Goal: Use online tool/utility

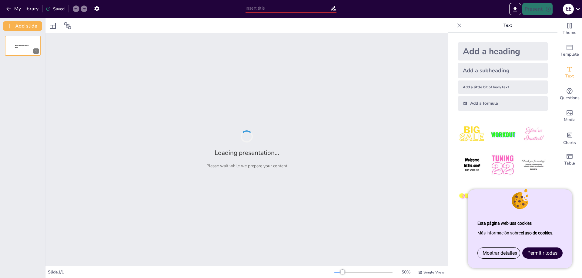
type input "Imported Documentació mèdica a la FP.pptx"
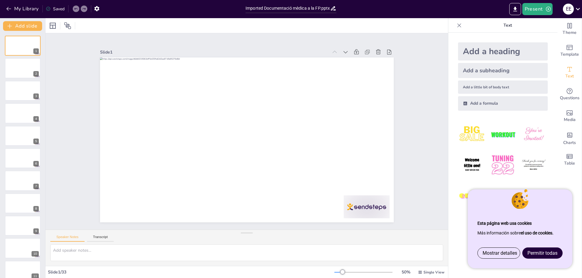
click at [541, 255] on span "Permitir todas" at bounding box center [542, 254] width 30 height 6
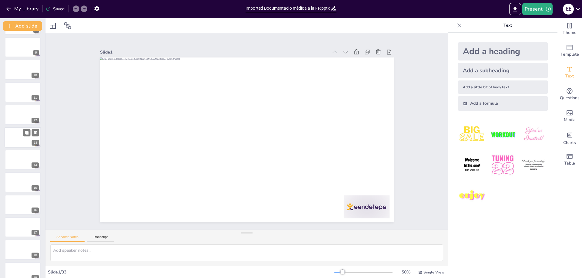
scroll to position [212, 0]
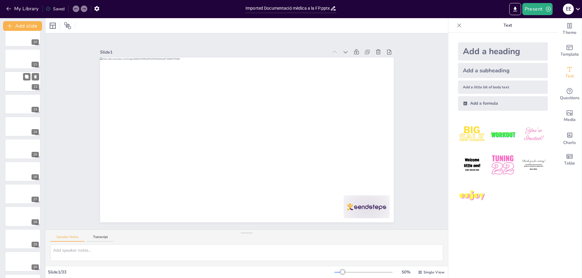
click at [15, 80] on div at bounding box center [23, 81] width 36 height 21
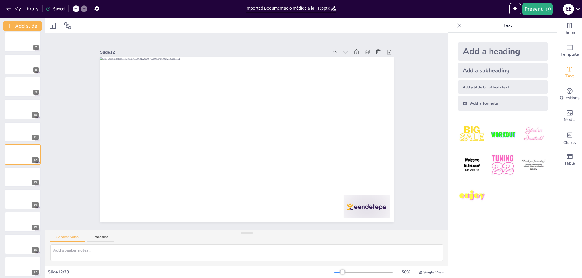
click at [562, 189] on div "Theme Template Text Questions Media Charts Table" at bounding box center [569, 148] width 25 height 260
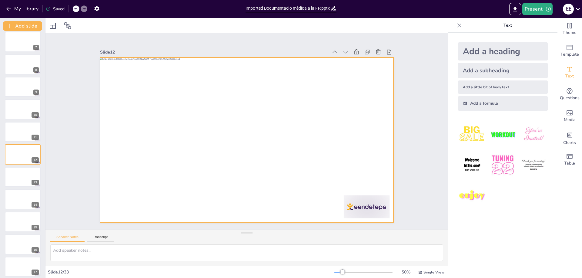
click at [281, 160] on div at bounding box center [245, 140] width 309 height 195
click at [328, 105] on icon at bounding box center [330, 107] width 5 height 5
click at [258, 43] on icon at bounding box center [261, 45] width 7 height 7
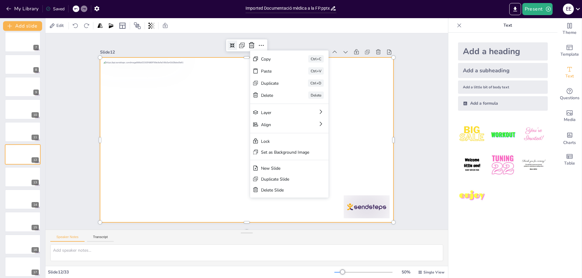
click at [178, 162] on div at bounding box center [247, 140] width 294 height 165
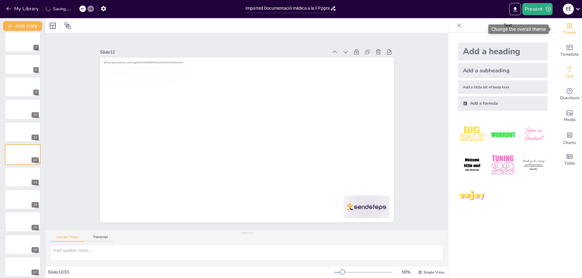
click at [567, 28] on icon "Change the overall theme" at bounding box center [569, 25] width 5 height 5
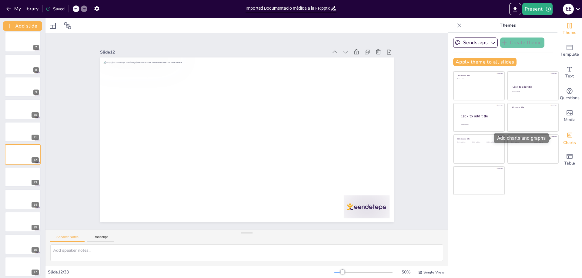
click at [566, 136] on icon "Add charts and graphs" at bounding box center [569, 135] width 6 height 6
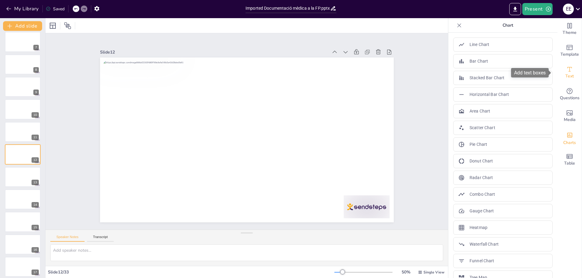
click at [566, 71] on icon "Add text boxes" at bounding box center [569, 69] width 7 height 7
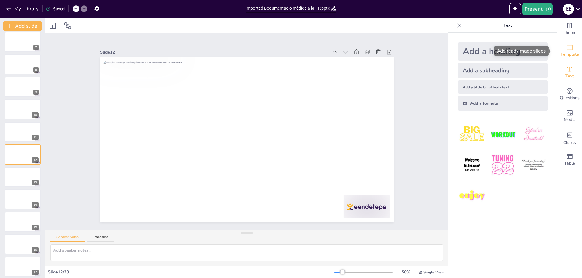
click at [565, 51] on span "Template" at bounding box center [569, 54] width 18 height 7
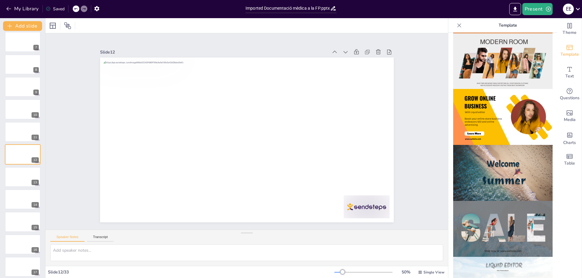
scroll to position [121, 0]
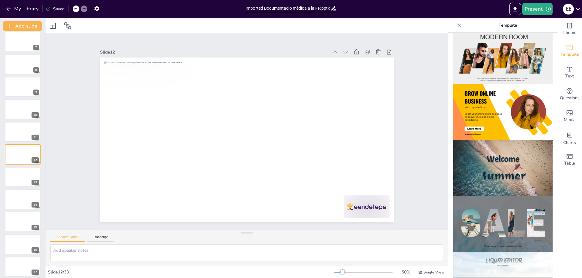
click at [494, 112] on img at bounding box center [502, 112] width 99 height 56
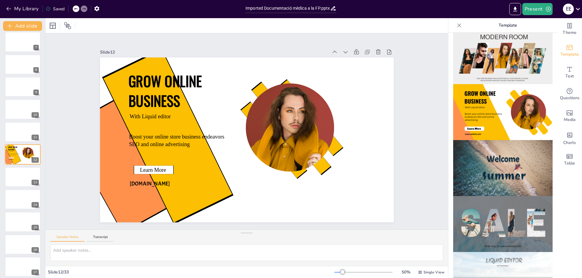
click at [493, 145] on img at bounding box center [502, 168] width 99 height 56
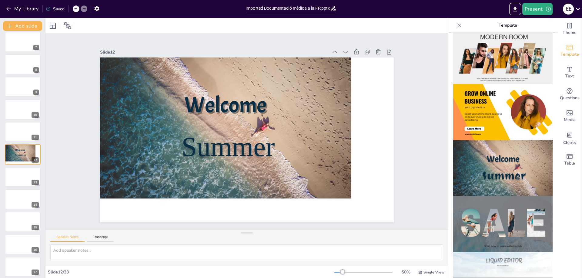
click at [496, 206] on img at bounding box center [502, 224] width 99 height 56
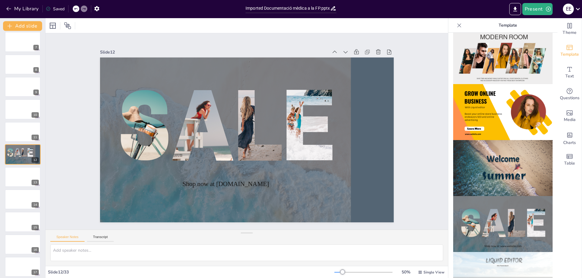
drag, startPoint x: 500, startPoint y: 229, endPoint x: 500, endPoint y: 225, distance: 3.6
click at [500, 228] on img at bounding box center [502, 224] width 99 height 56
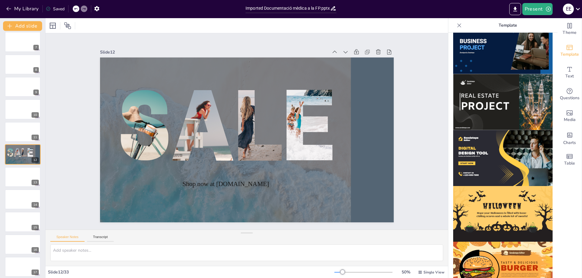
scroll to position [524, 0]
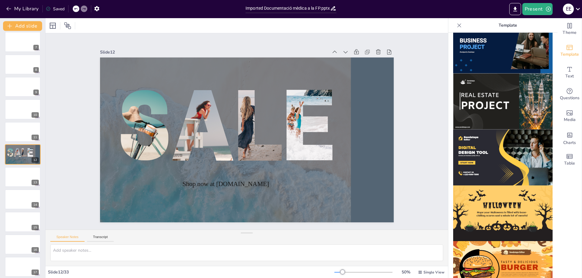
click at [495, 196] on img at bounding box center [502, 214] width 99 height 56
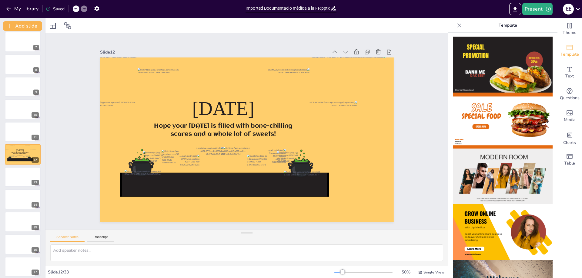
scroll to position [0, 0]
